Goal: Information Seeking & Learning: Check status

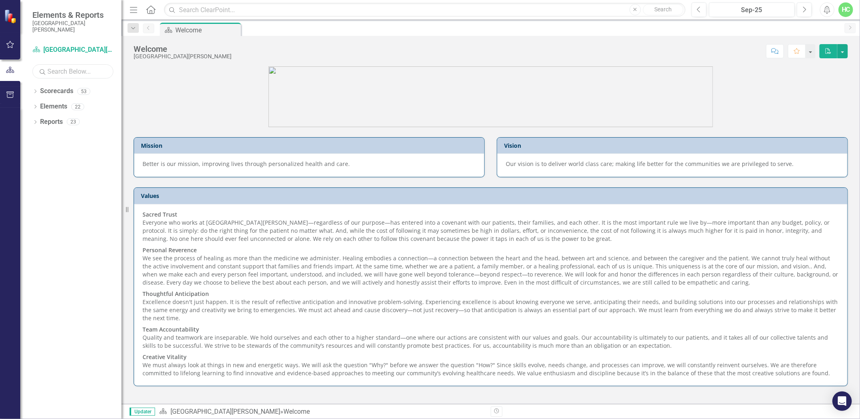
click at [65, 72] on input "text" at bounding box center [72, 71] width 81 height 14
type input "anesthesia"
click at [35, 90] on icon "Dropdown" at bounding box center [35, 92] width 6 height 4
click at [59, 108] on link "Anesthesia" at bounding box center [83, 106] width 77 height 9
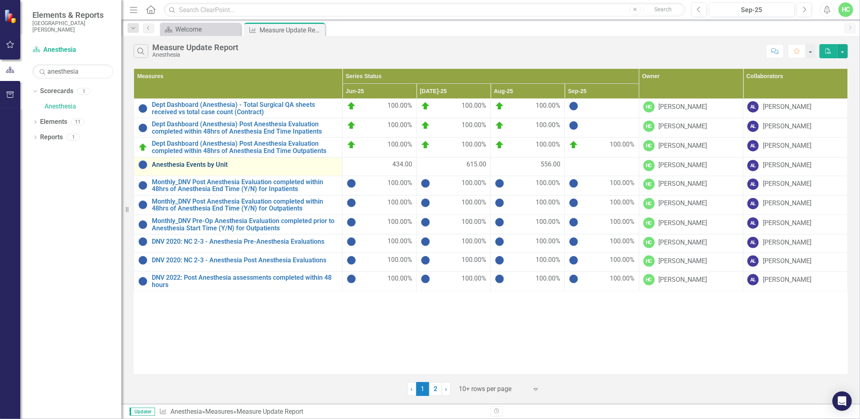
click at [199, 161] on link "Anesthesia Events by Unit" at bounding box center [245, 164] width 186 height 7
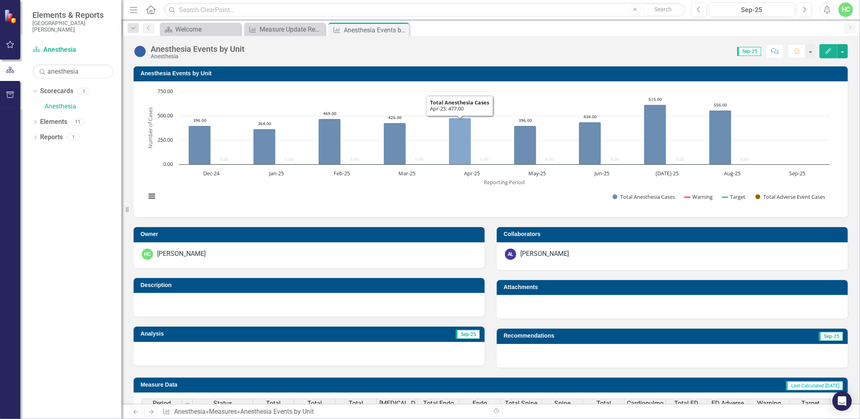
scroll to position [270, 0]
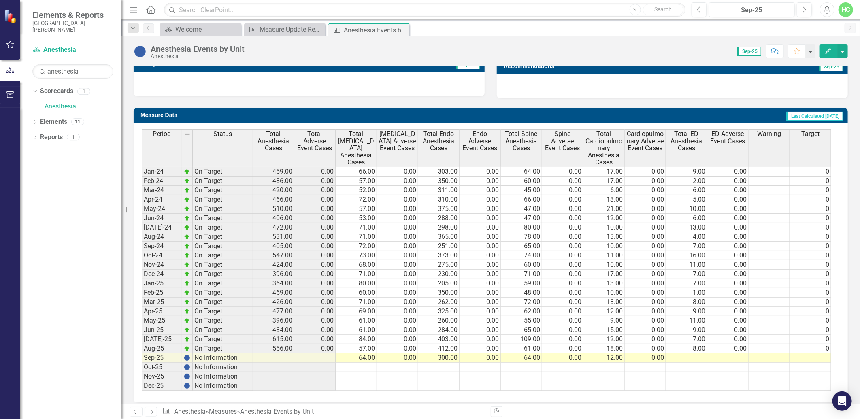
click at [706, 83] on div at bounding box center [672, 85] width 351 height 23
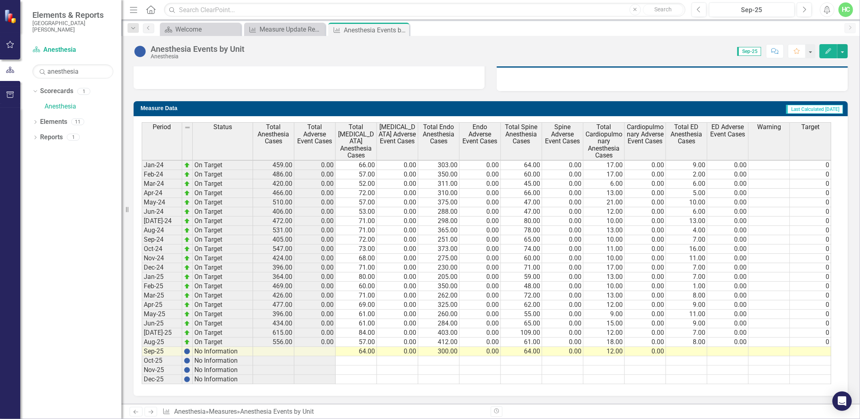
click at [150, 412] on icon "Next" at bounding box center [150, 411] width 7 height 5
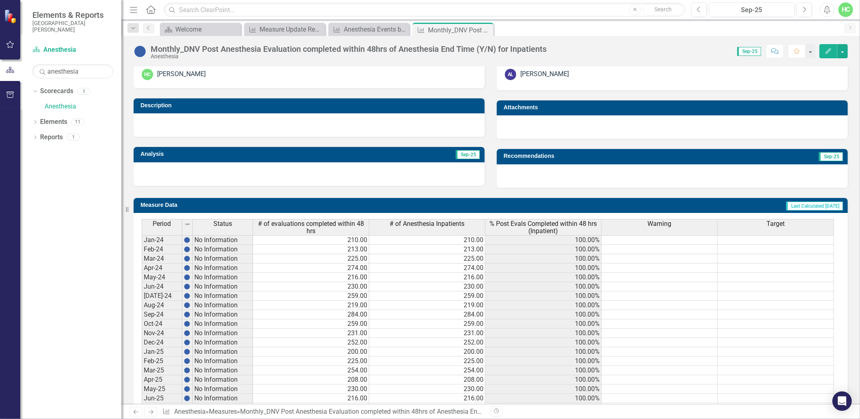
scroll to position [260, 0]
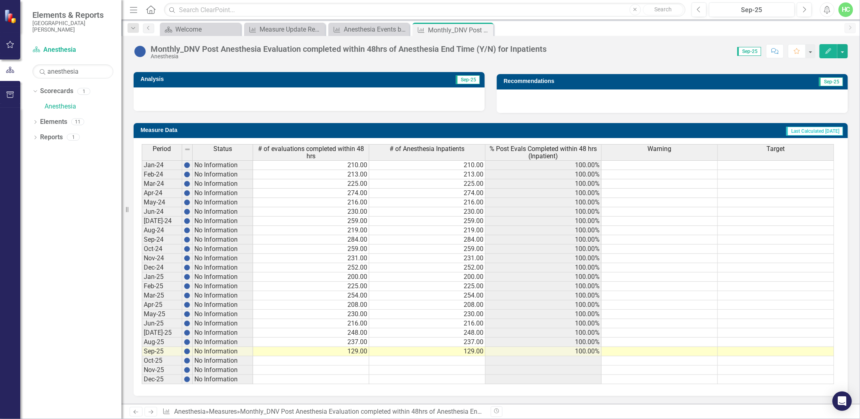
click at [300, 350] on td "129.00" at bounding box center [311, 351] width 116 height 9
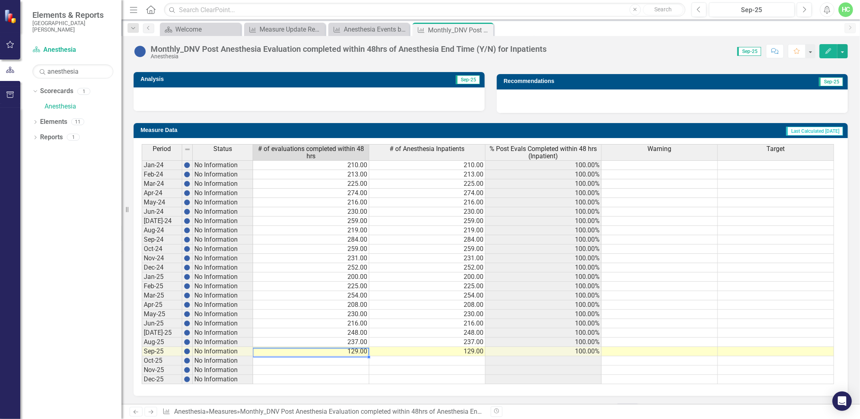
click at [149, 410] on icon "Next" at bounding box center [150, 411] width 7 height 5
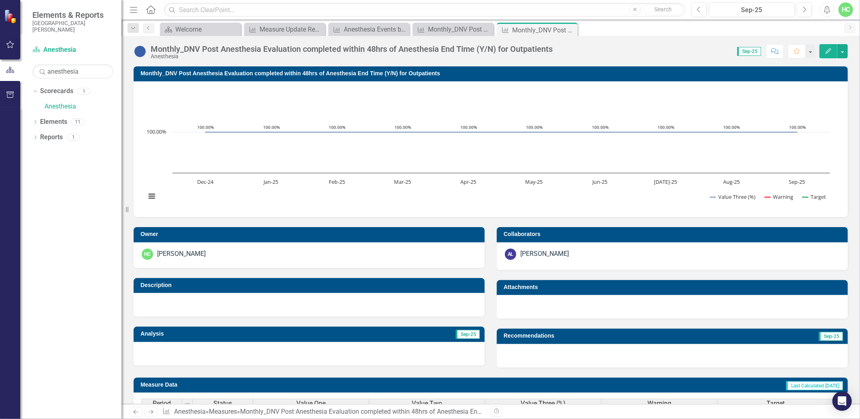
scroll to position [253, 0]
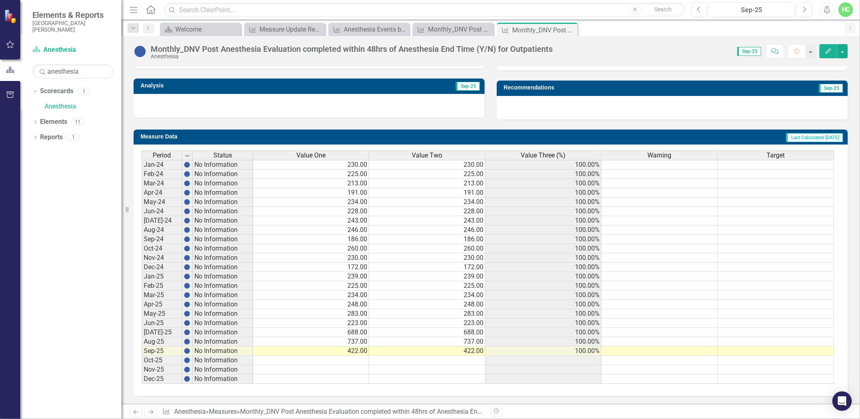
click at [150, 415] on icon "Next" at bounding box center [150, 411] width 7 height 5
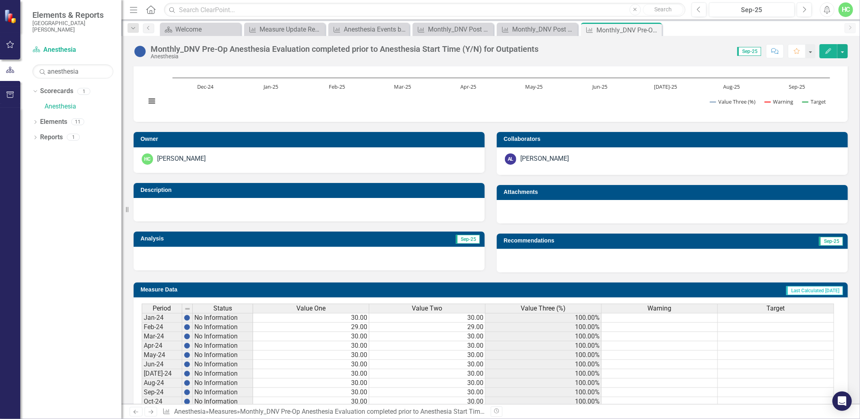
scroll to position [1, 0]
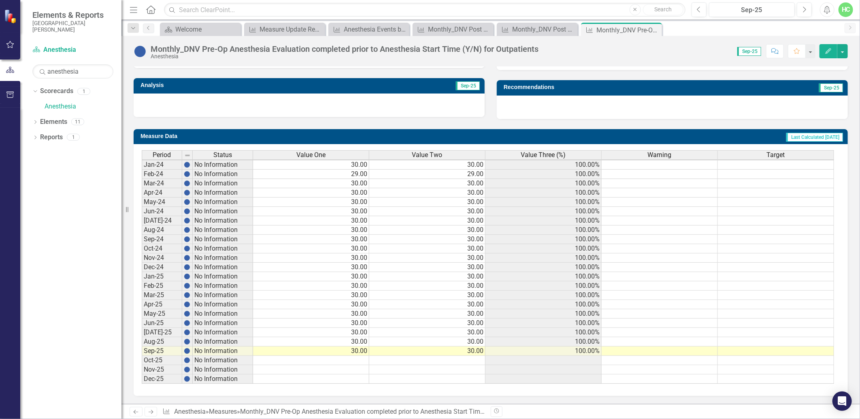
click at [153, 415] on icon "Next" at bounding box center [150, 411] width 7 height 5
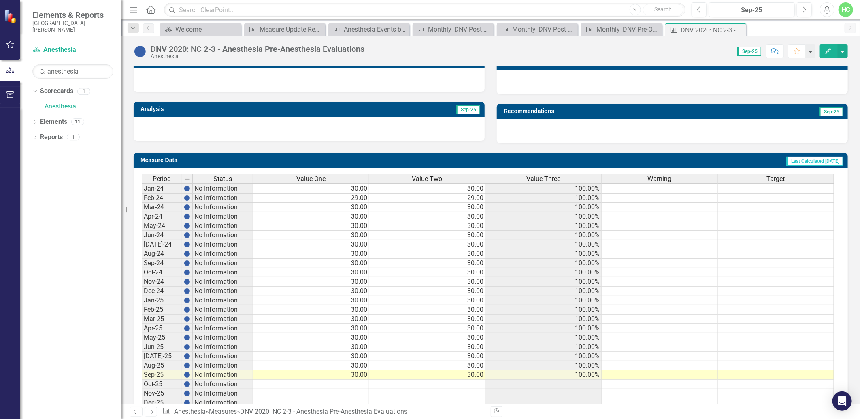
scroll to position [1, 0]
click at [151, 412] on icon "Next" at bounding box center [150, 411] width 7 height 5
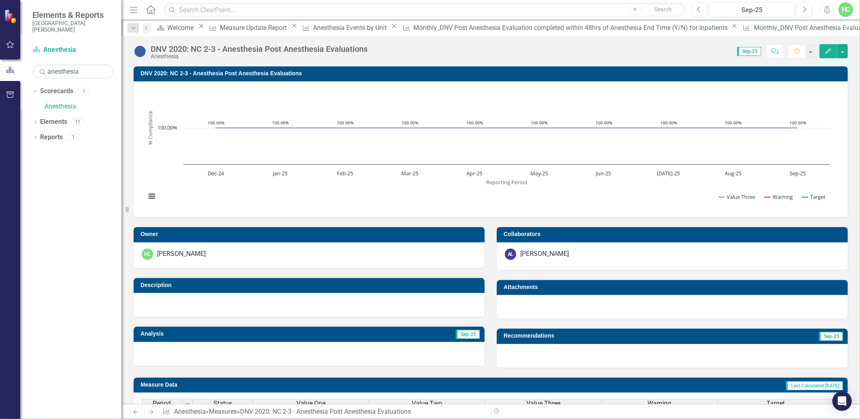
scroll to position [253, 0]
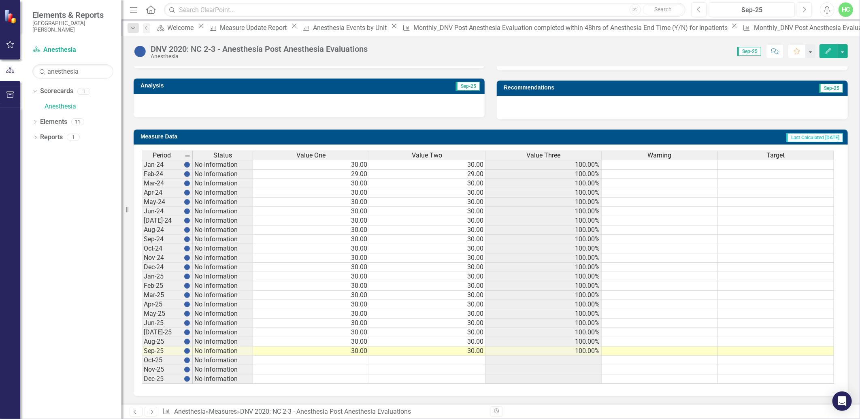
click at [152, 414] on icon "Next" at bounding box center [150, 411] width 7 height 5
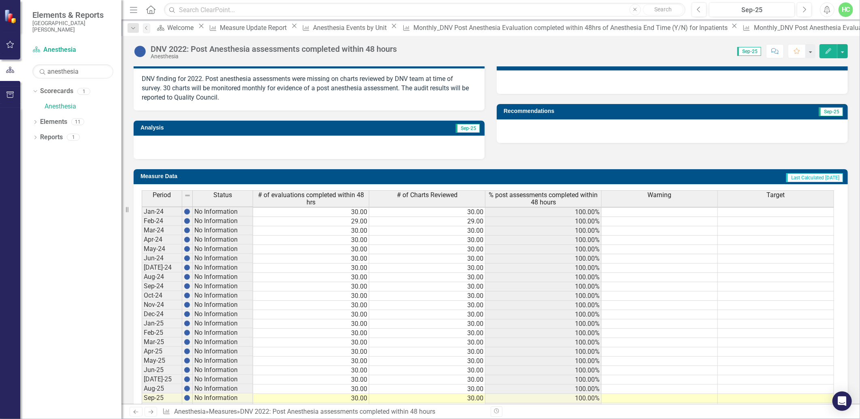
scroll to position [277, 0]
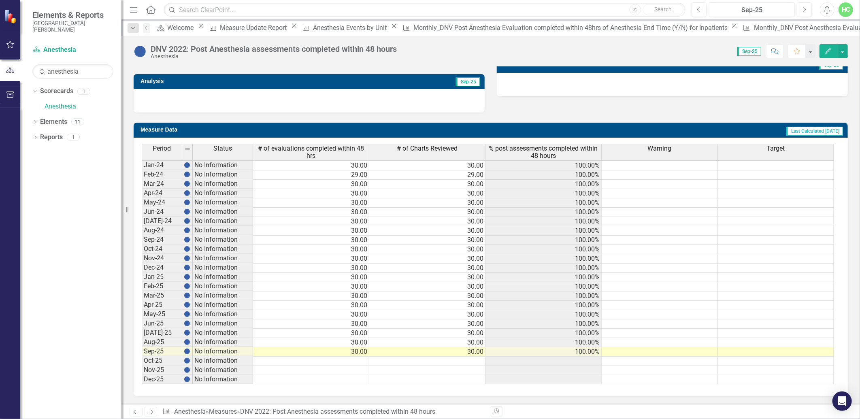
click at [155, 413] on link "Next" at bounding box center [151, 412] width 13 height 10
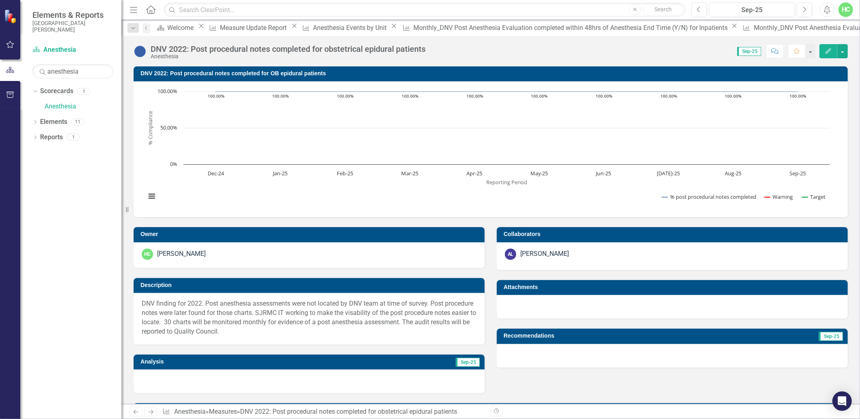
click at [571, 412] on div "Revision History" at bounding box center [852, 411] width 722 height 11
